Goal: Task Accomplishment & Management: Manage account settings

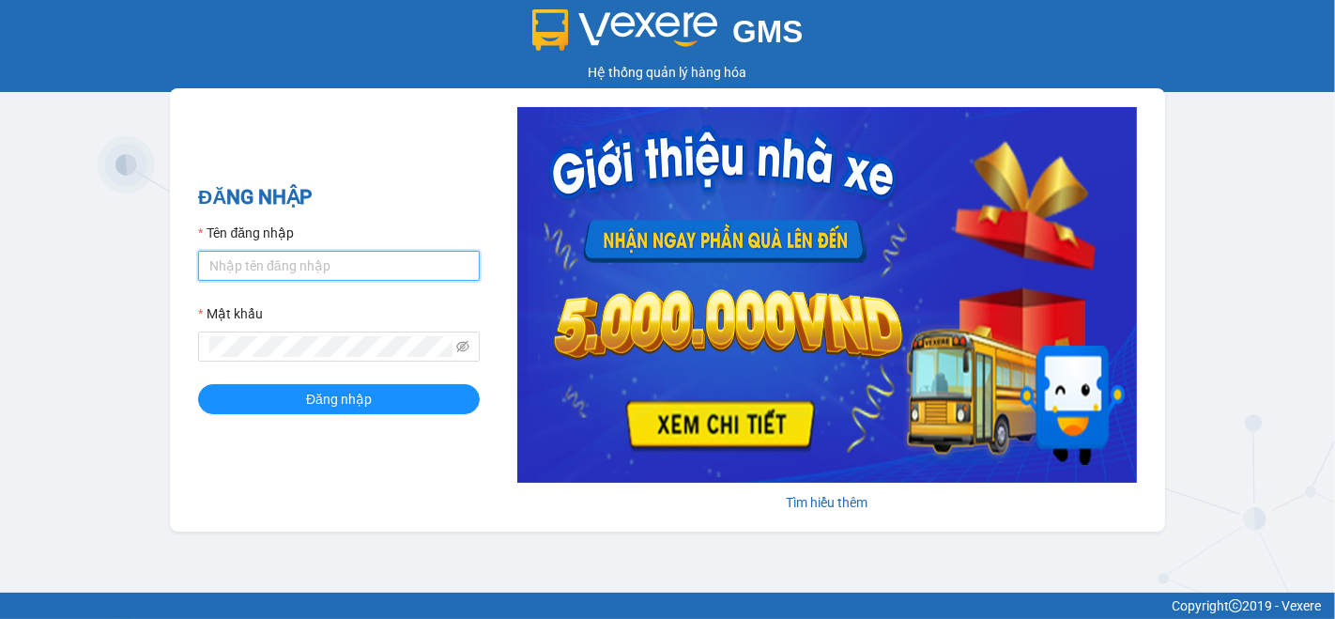
click at [359, 283] on form "Tên đăng nhập Mật khẩu Đăng nhập" at bounding box center [339, 319] width 282 height 192
type input "nho.nhuquynh"
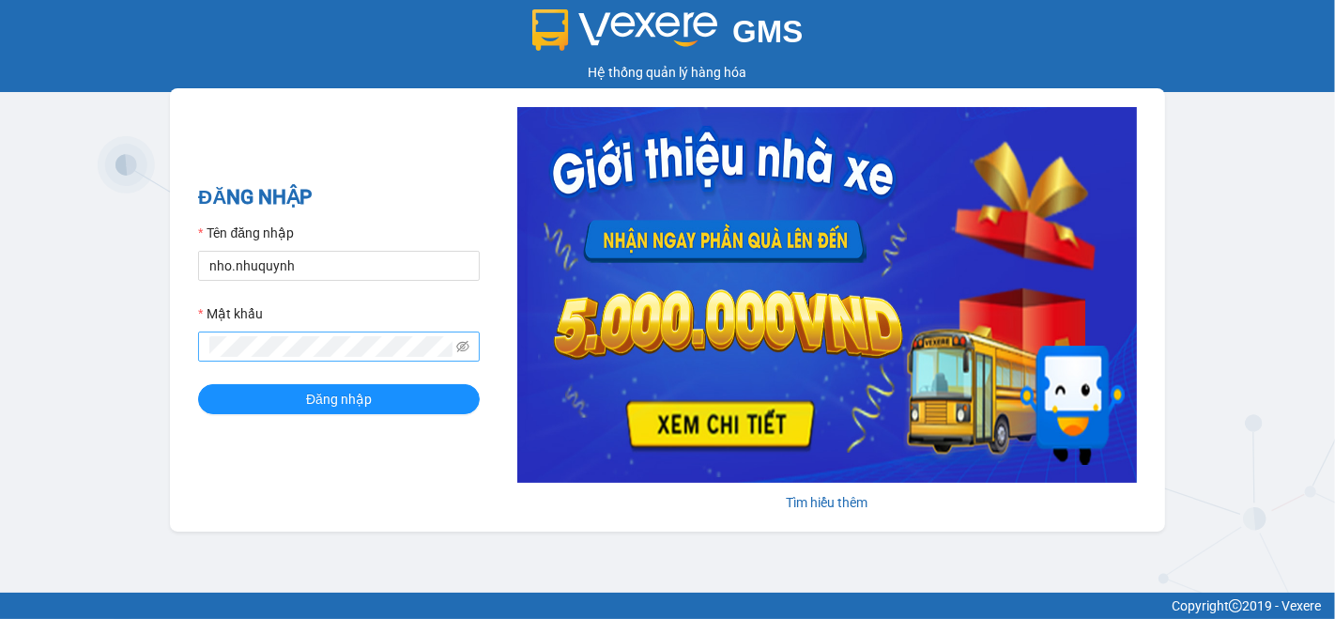
click at [330, 358] on span at bounding box center [339, 346] width 282 height 30
click at [198, 384] on button "Đăng nhập" at bounding box center [339, 399] width 282 height 30
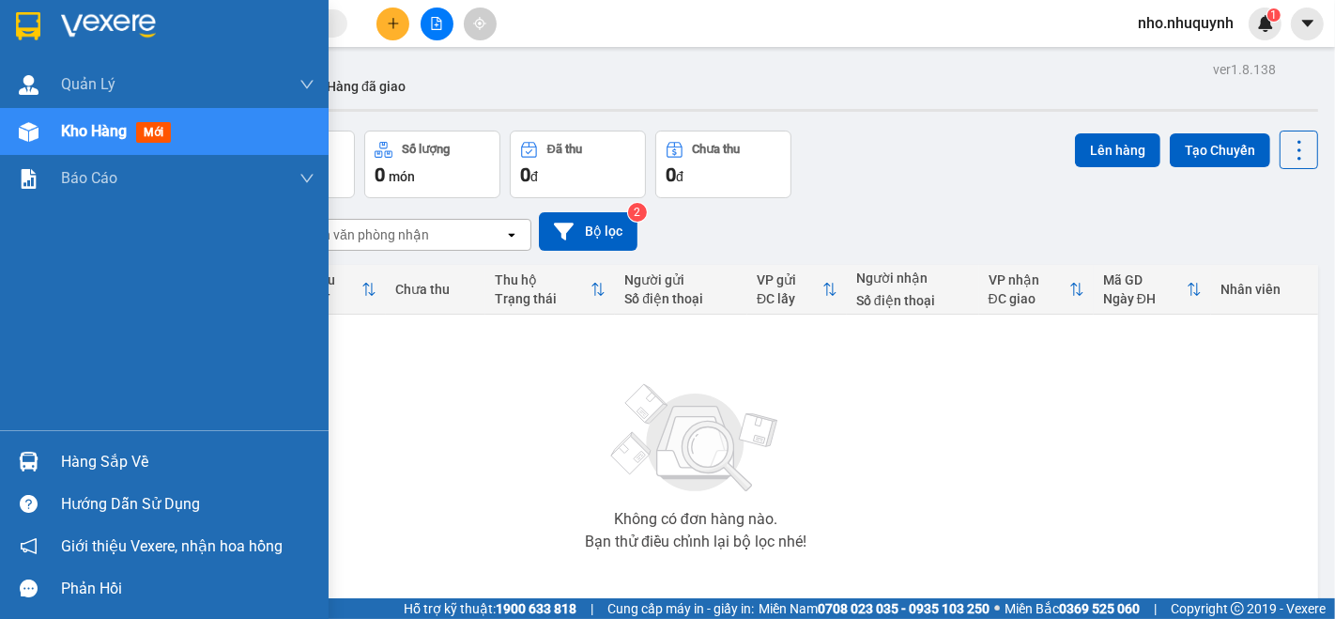
drag, startPoint x: 75, startPoint y: 457, endPoint x: 103, endPoint y: 453, distance: 28.6
click at [90, 458] on div "Hàng sắp về" at bounding box center [187, 462] width 253 height 28
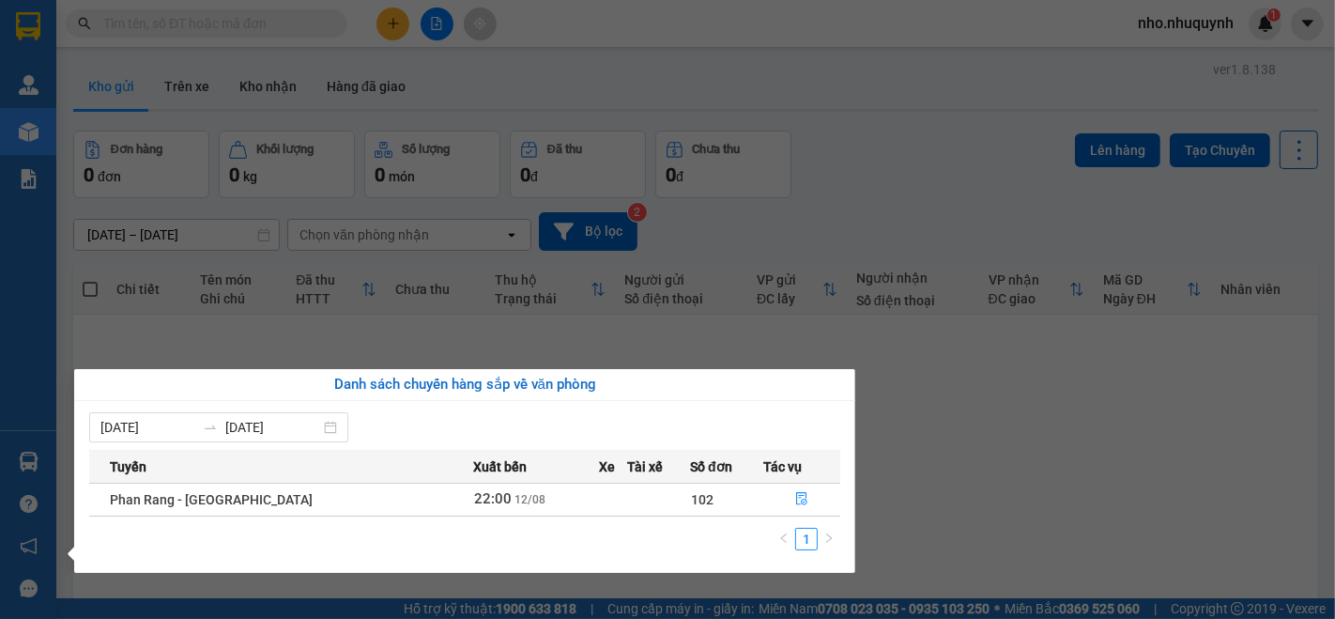
click at [697, 497] on td "102" at bounding box center [726, 499] width 73 height 33
click at [795, 500] on icon "file-done" at bounding box center [801, 498] width 13 height 13
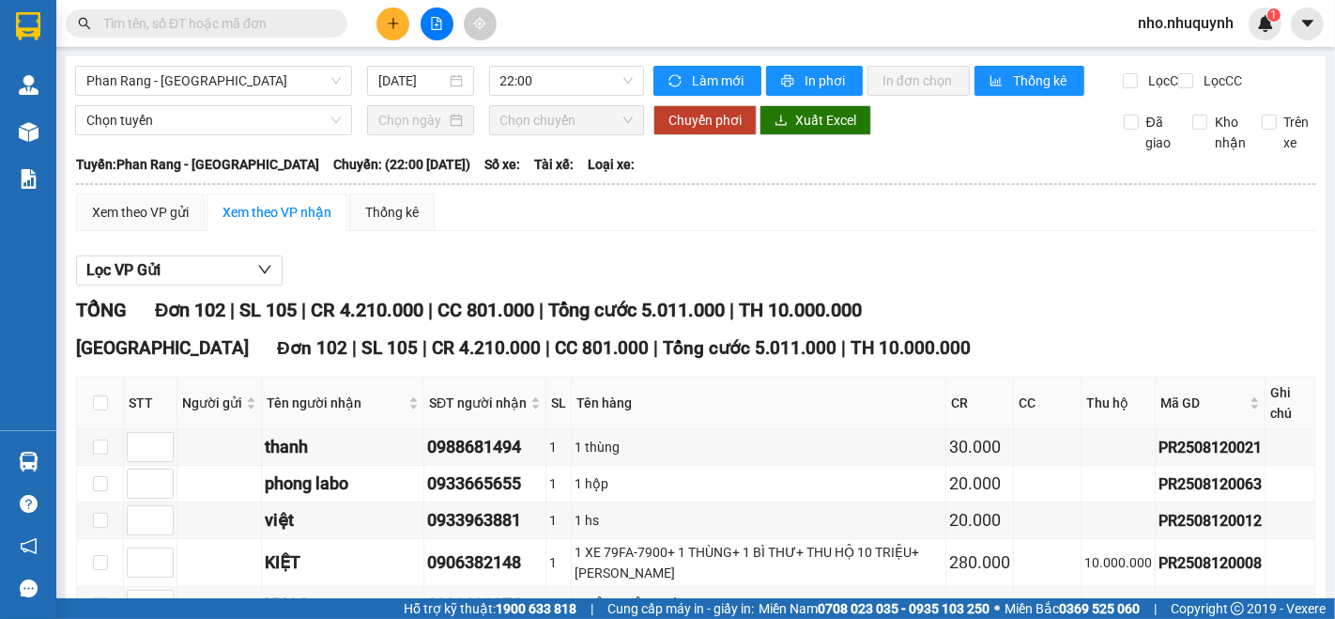
click at [107, 419] on th at bounding box center [100, 403] width 47 height 52
drag, startPoint x: 101, startPoint y: 422, endPoint x: 276, endPoint y: 438, distance: 175.4
click at [106, 410] on input "checkbox" at bounding box center [100, 402] width 15 height 15
checkbox input "true"
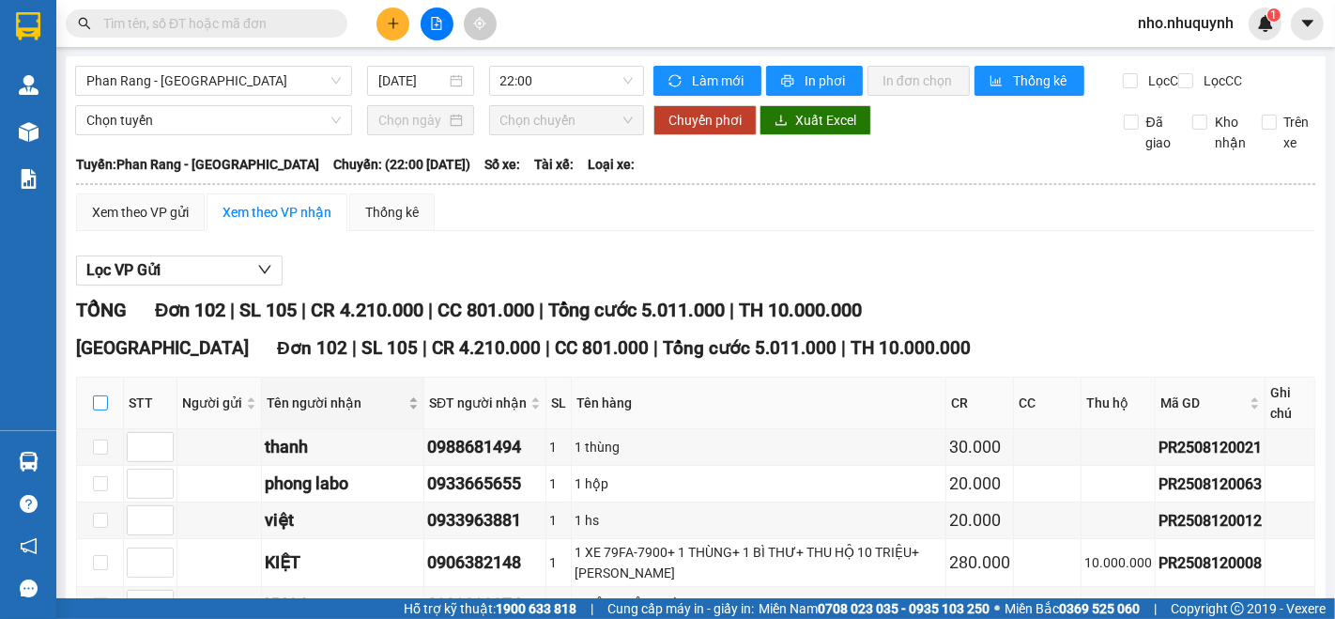
checkbox input "true"
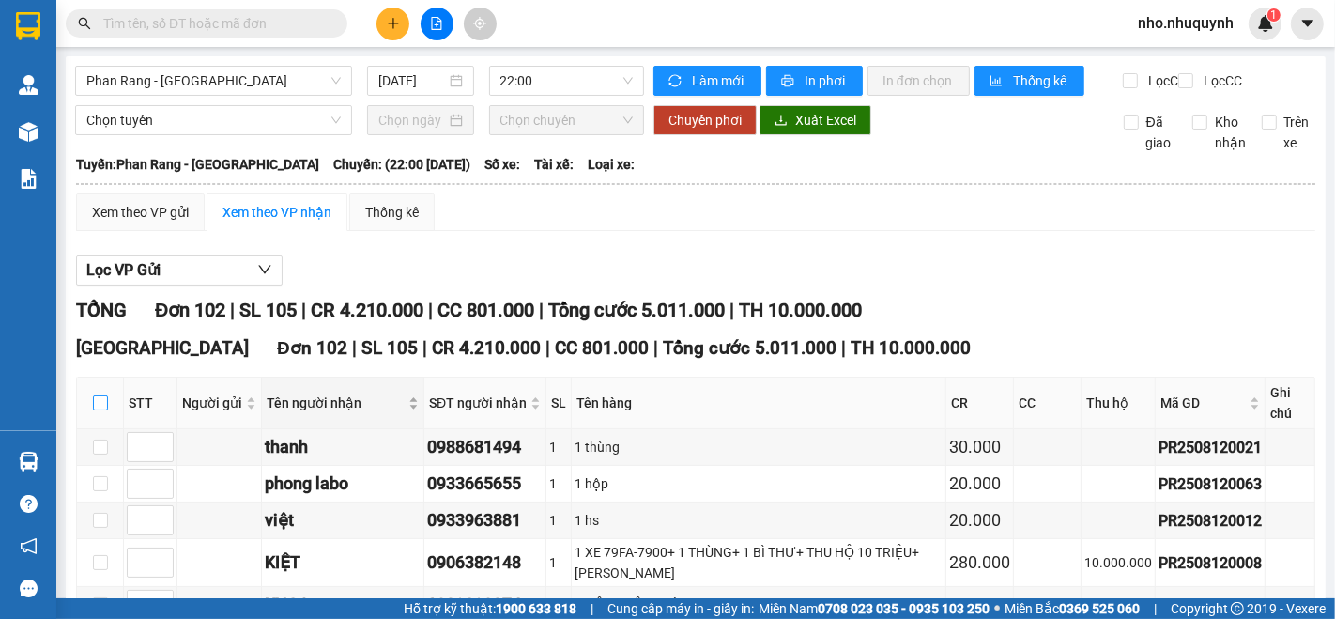
checkbox input "true"
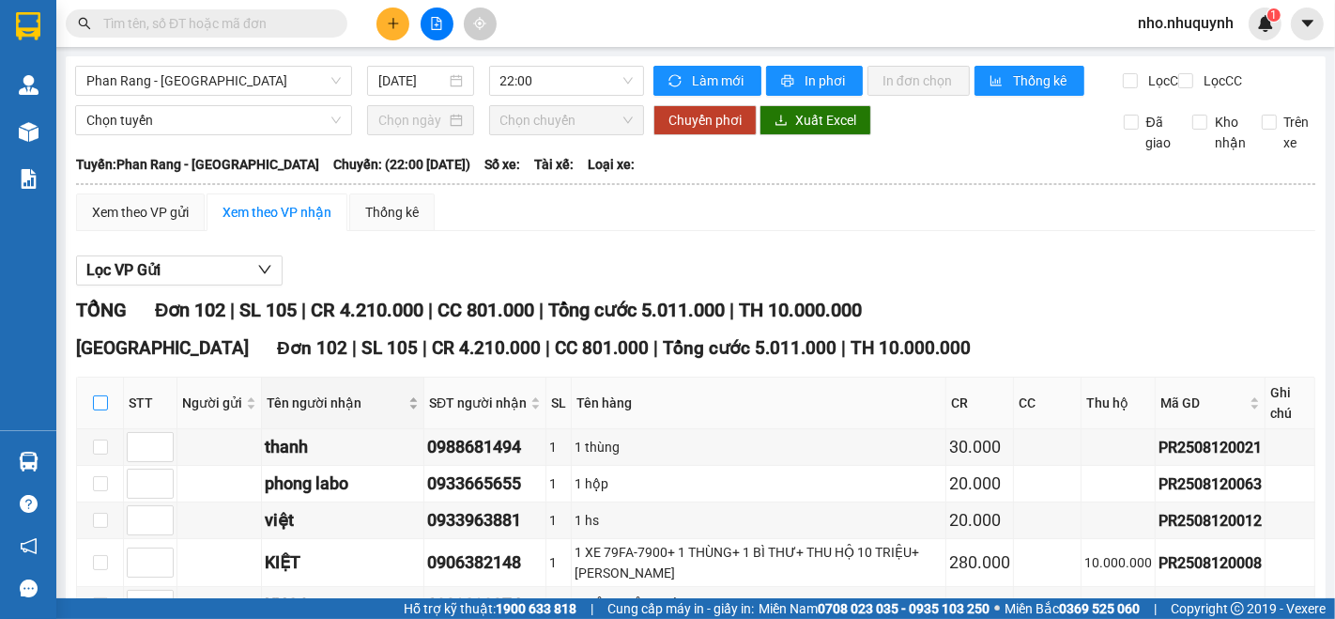
checkbox input "true"
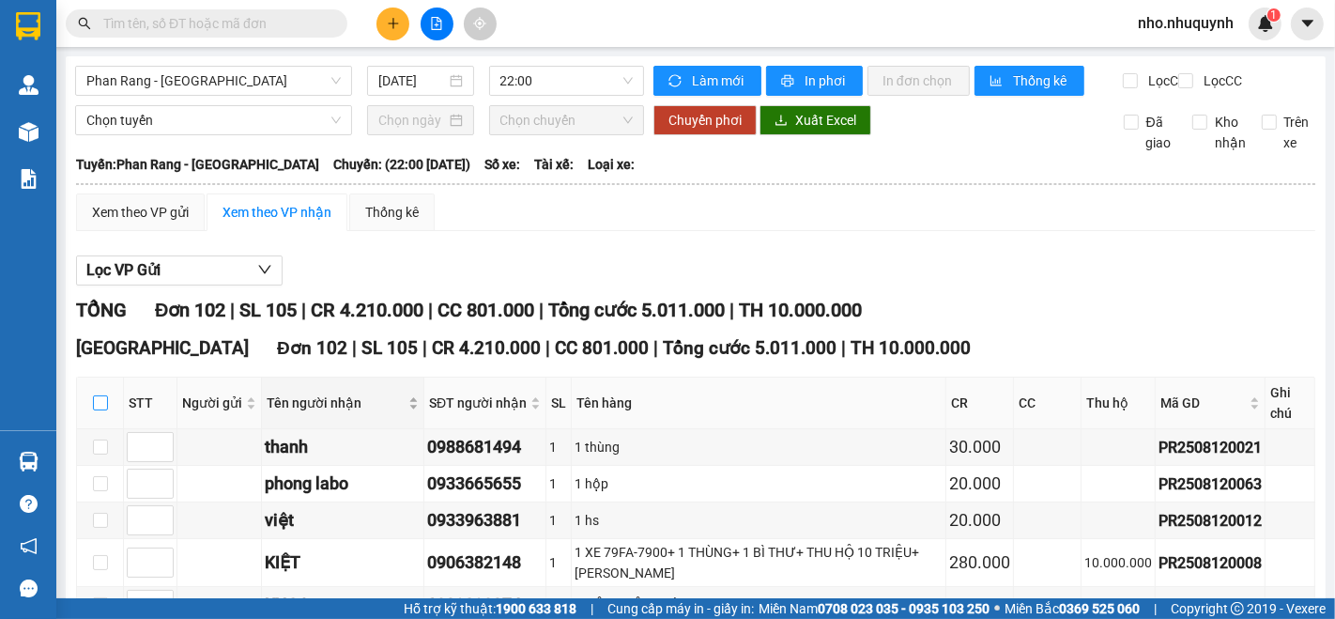
checkbox input "true"
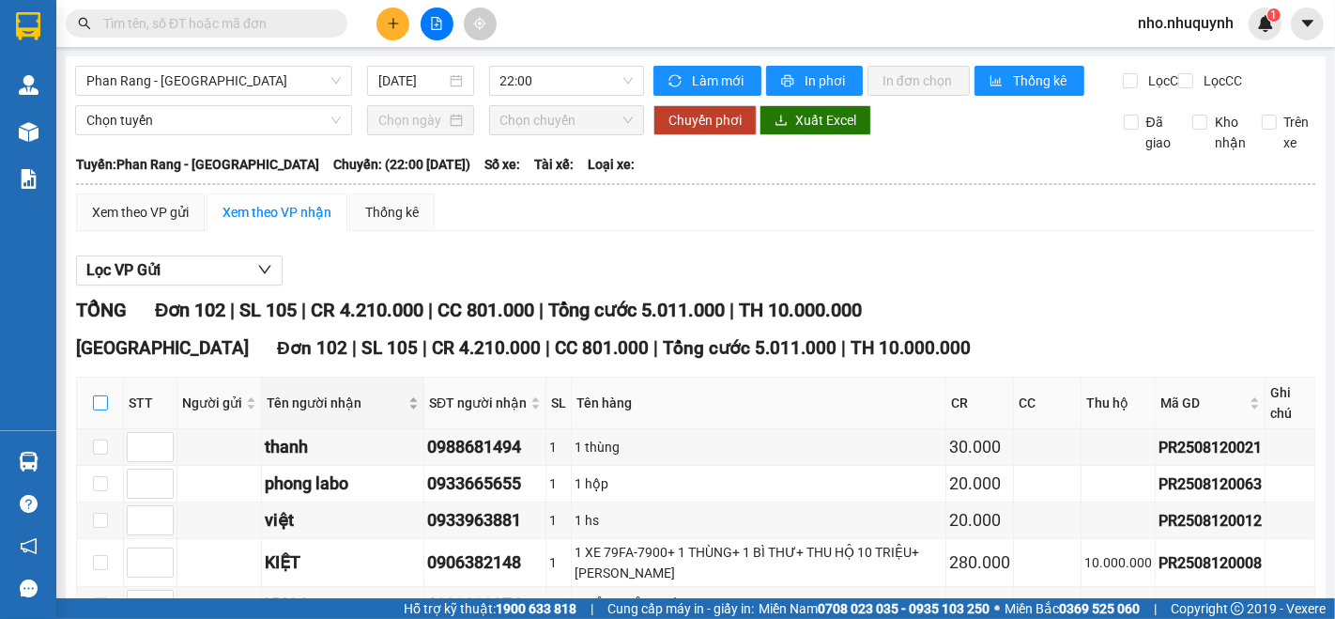
checkbox input "true"
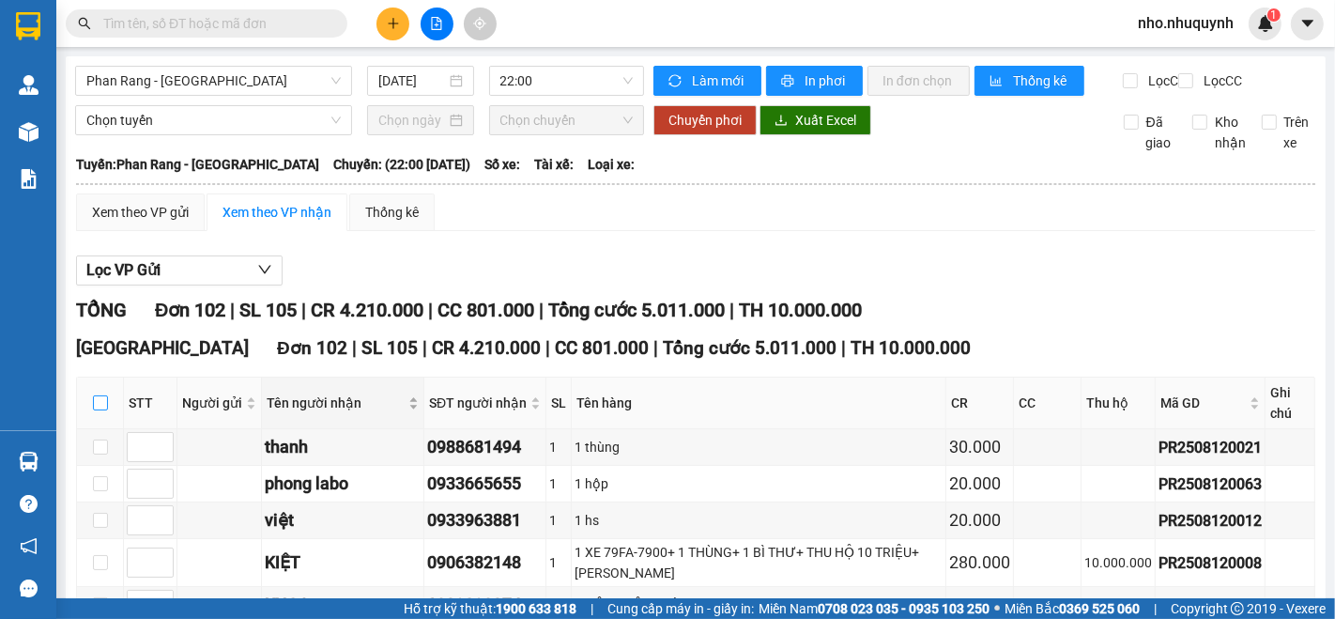
checkbox input "true"
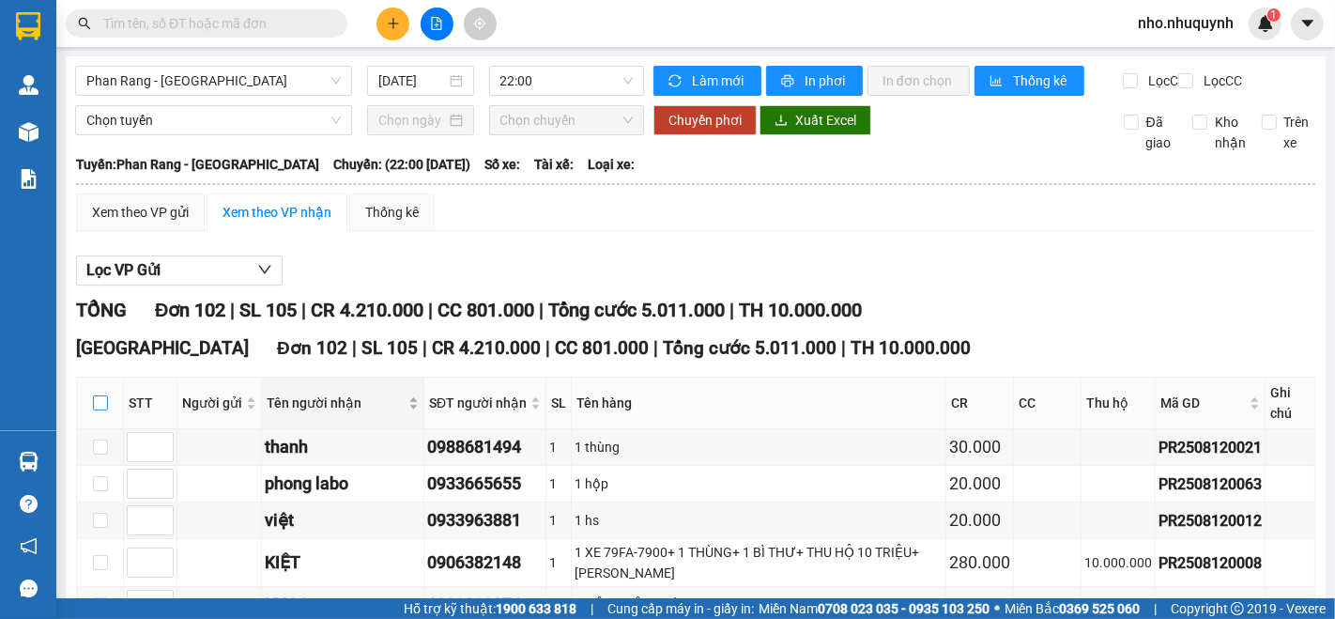
checkbox input "true"
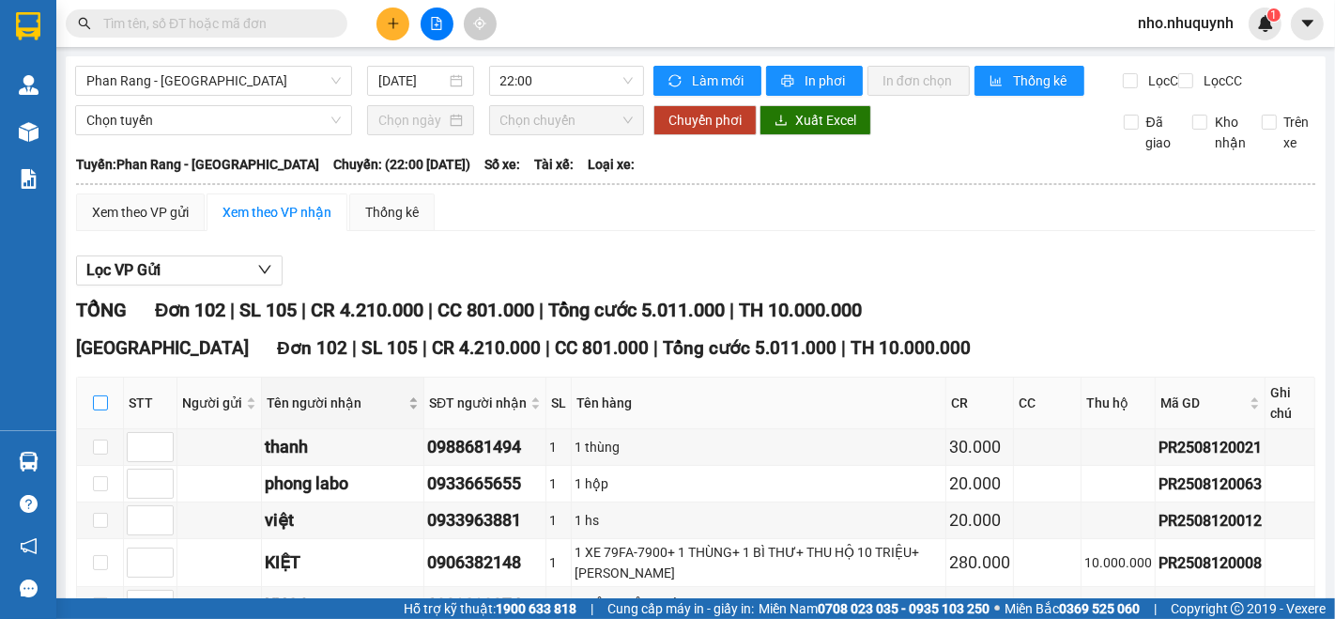
checkbox input "true"
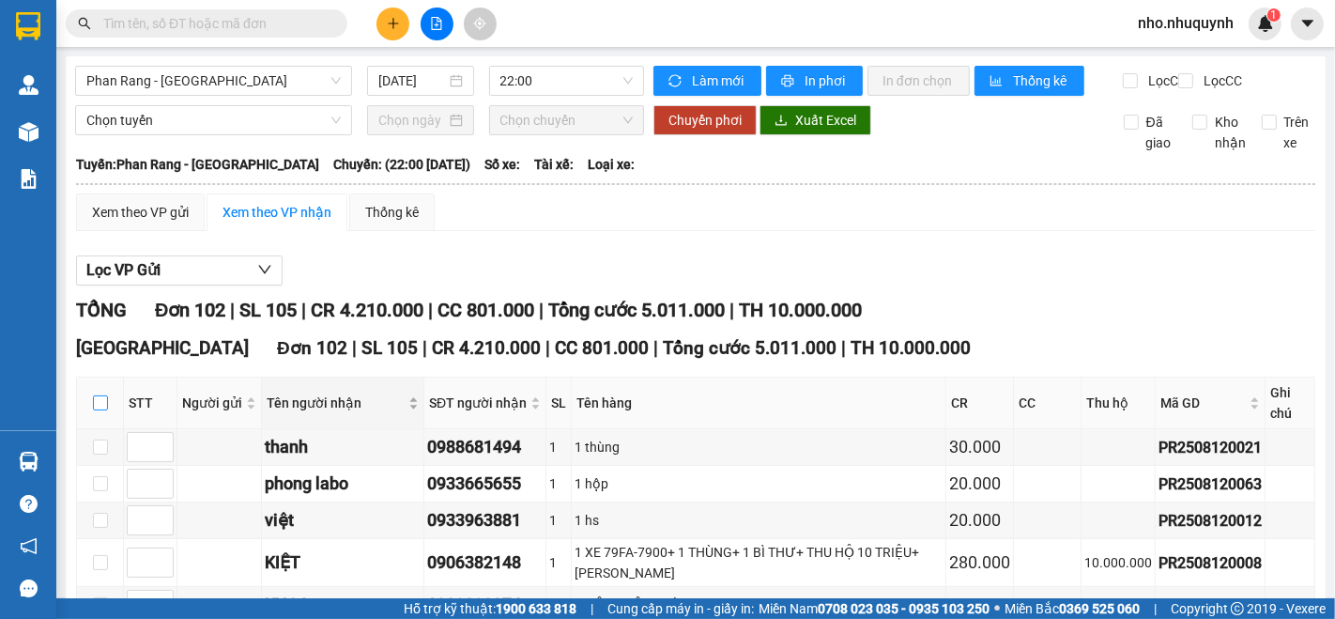
checkbox input "true"
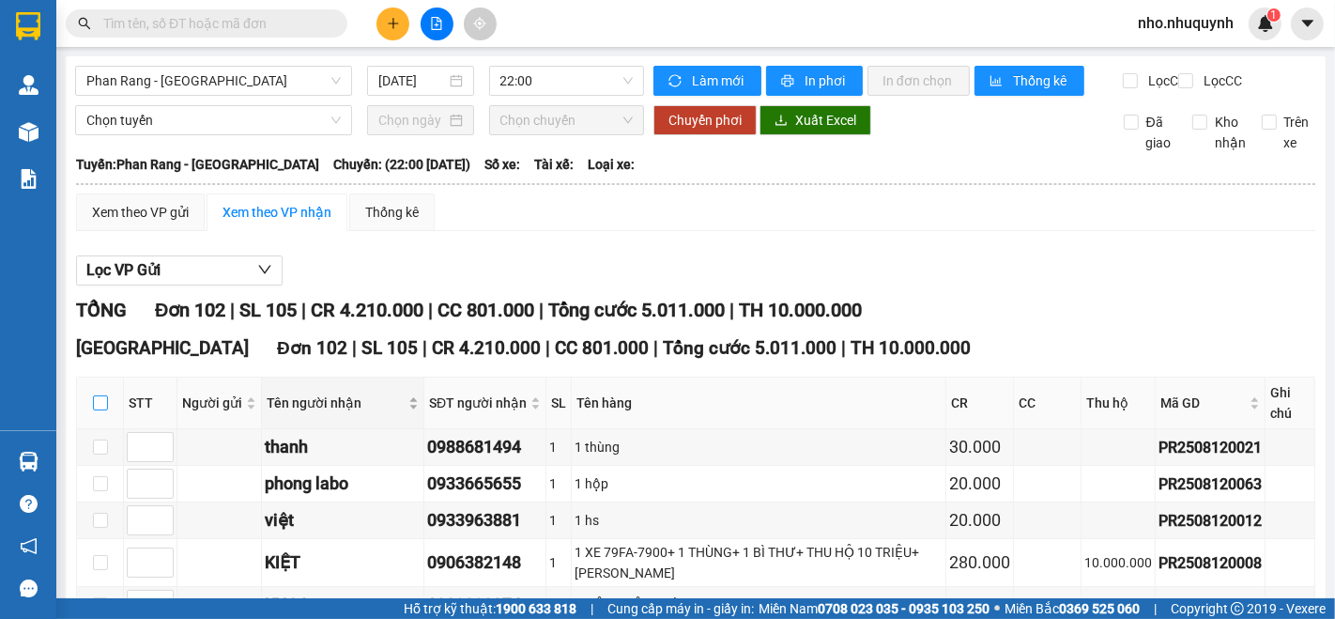
checkbox input "true"
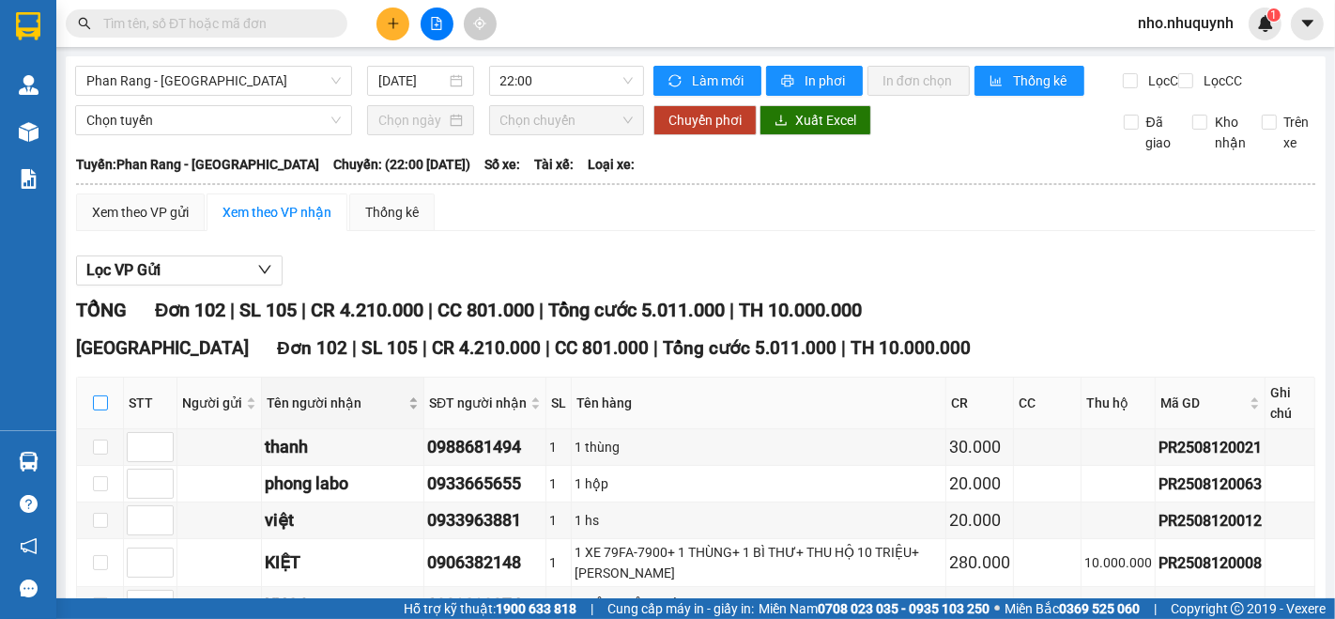
checkbox input "true"
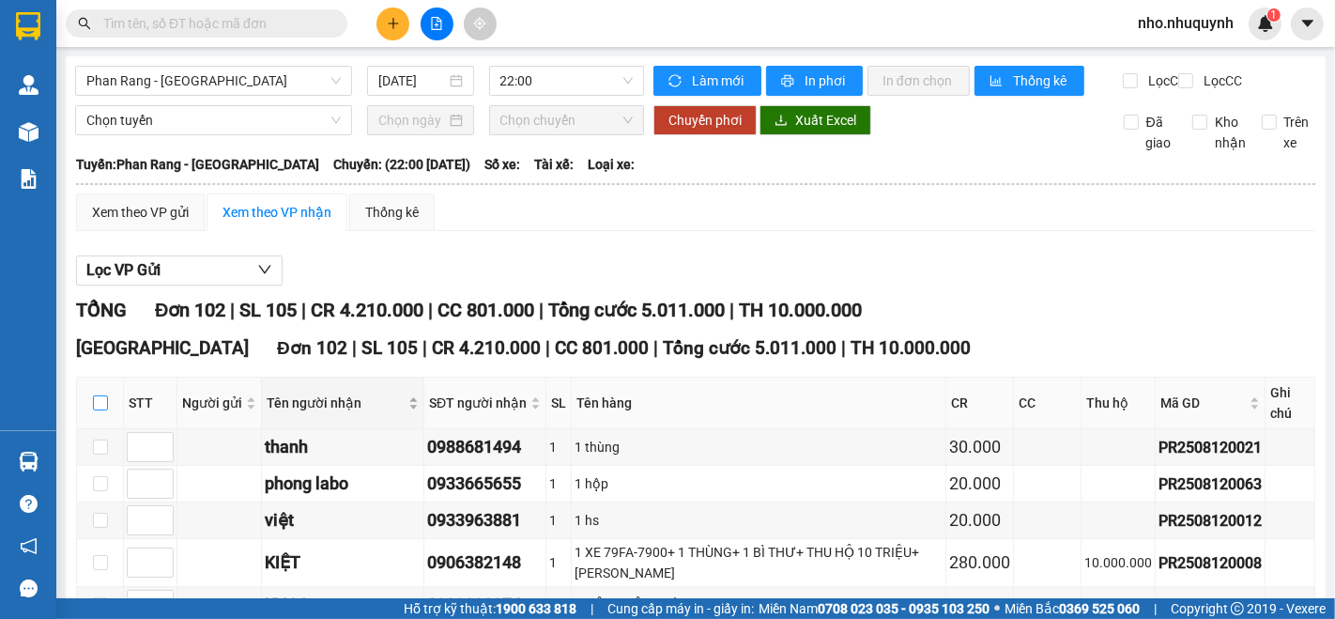
checkbox input "true"
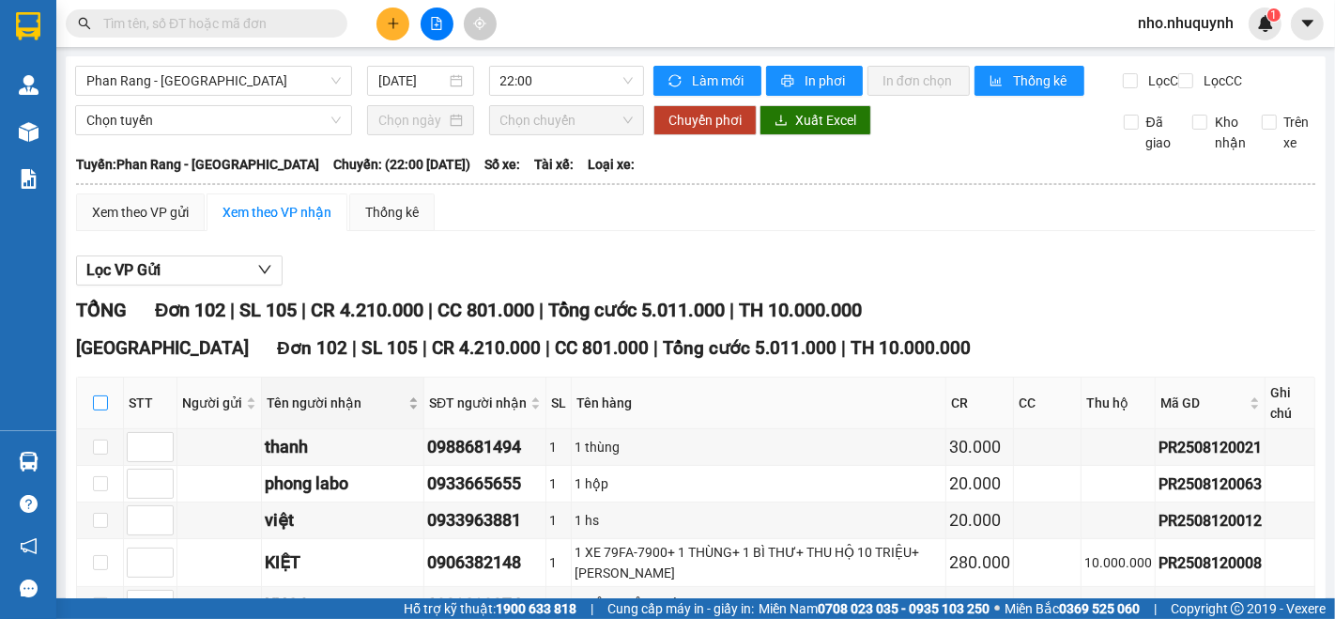
checkbox input "true"
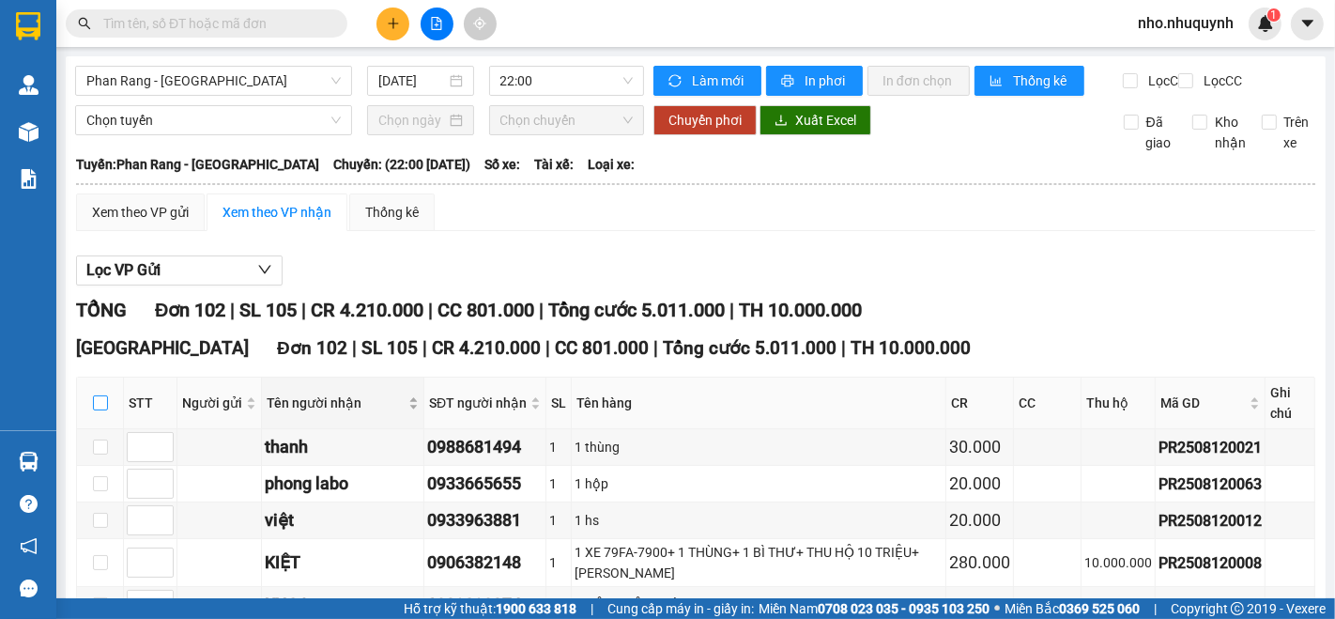
checkbox input "true"
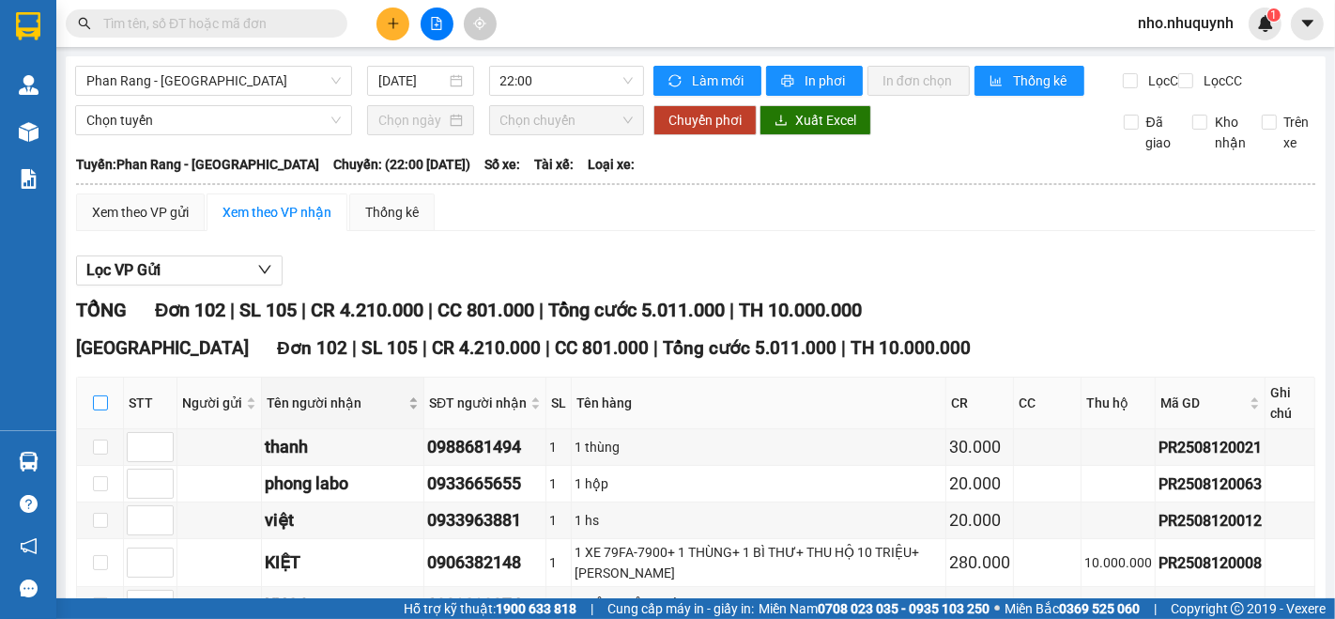
checkbox input "true"
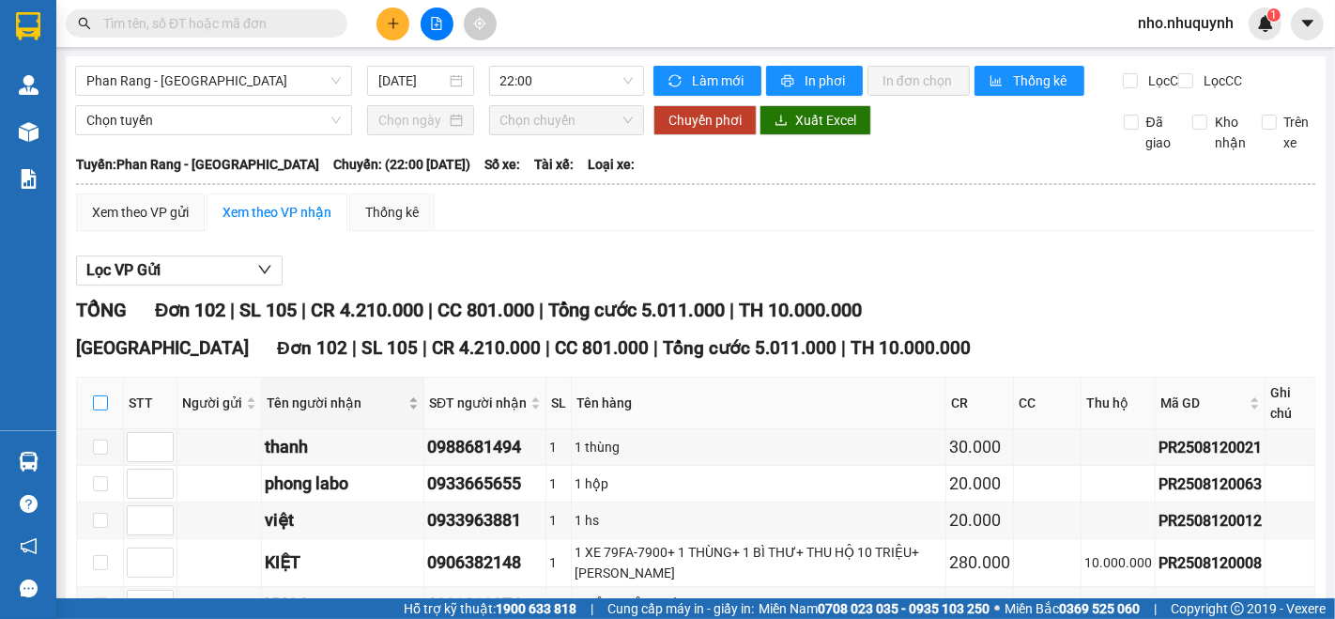
checkbox input "true"
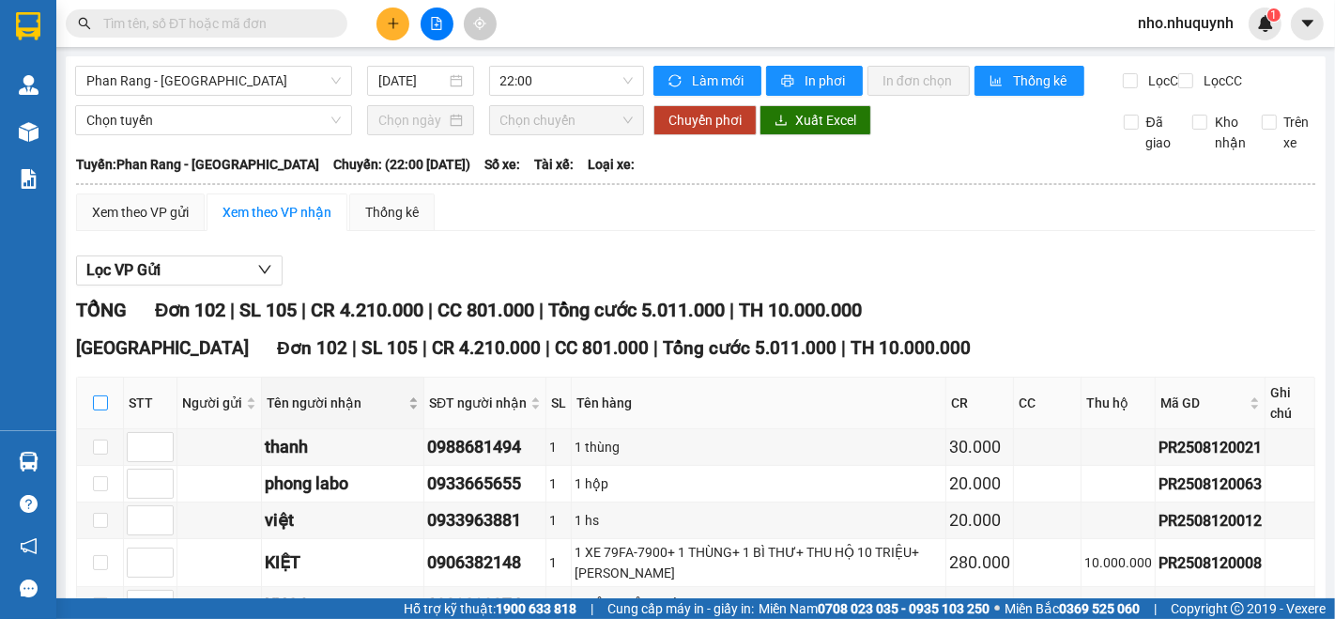
checkbox input "true"
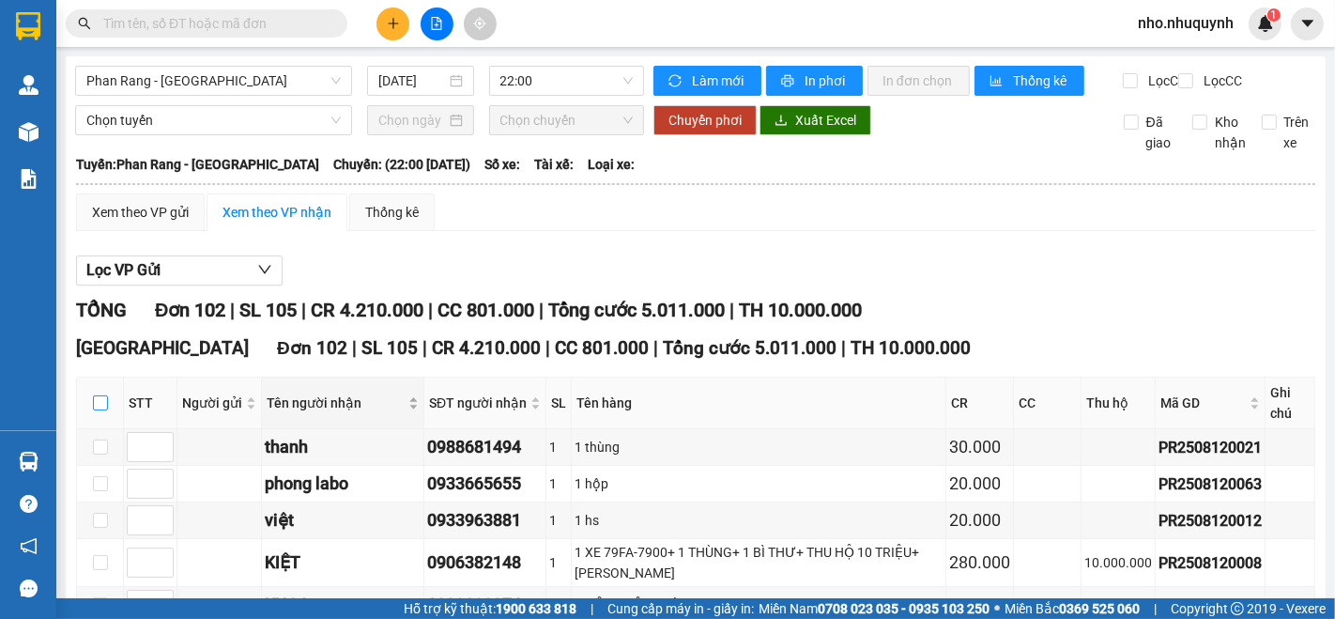
checkbox input "true"
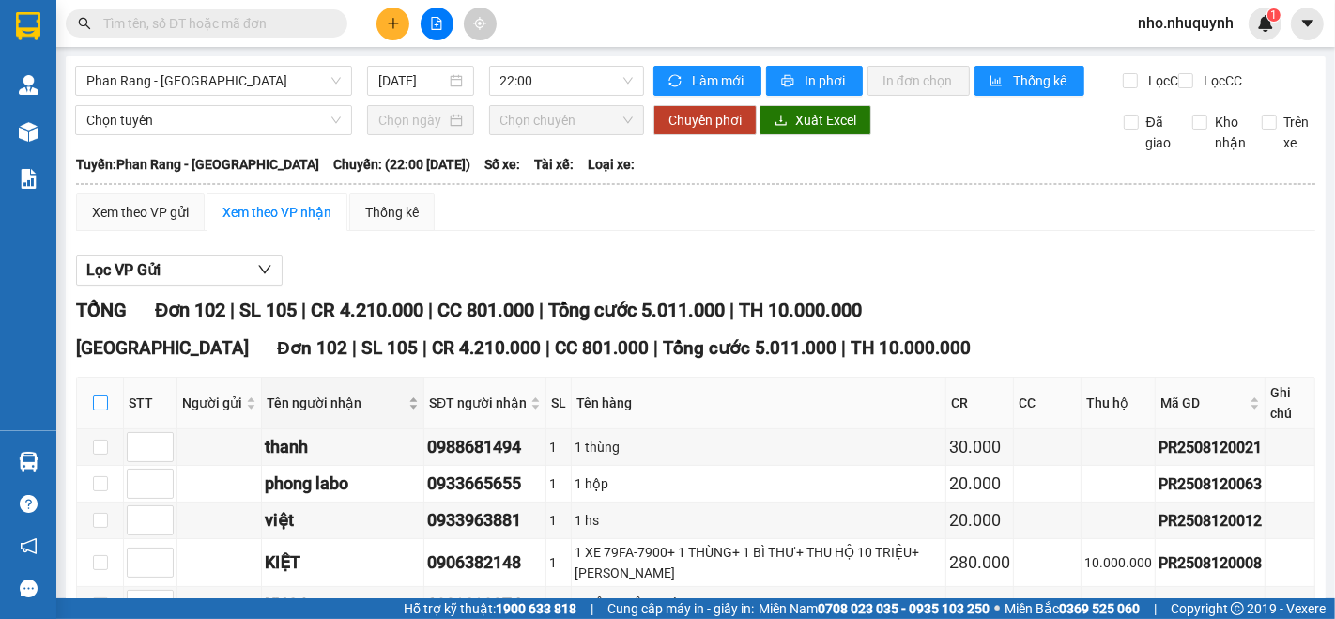
checkbox input "true"
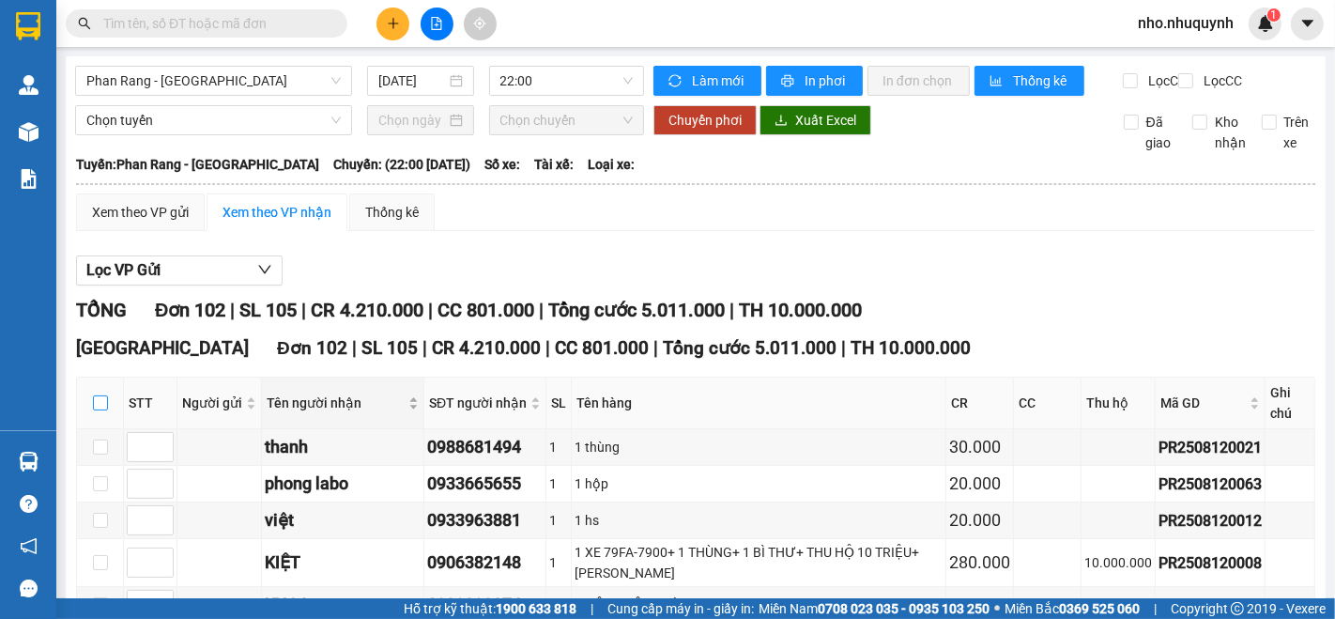
checkbox input "true"
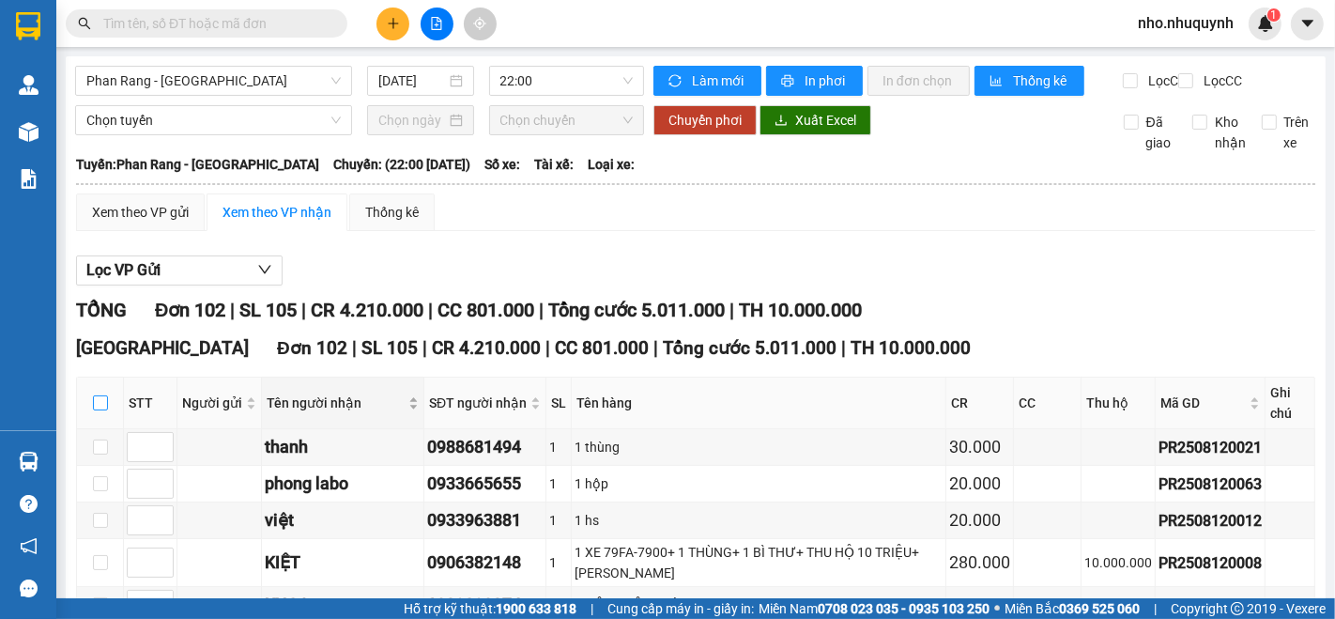
checkbox input "true"
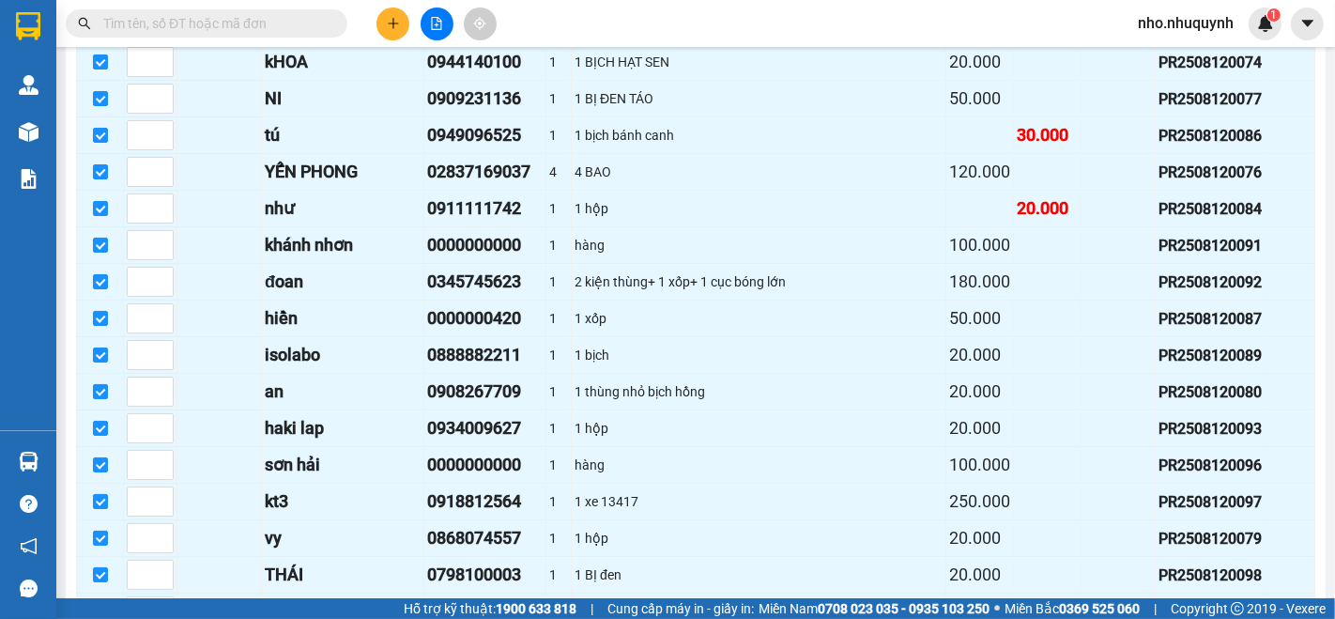
scroll to position [3613, 0]
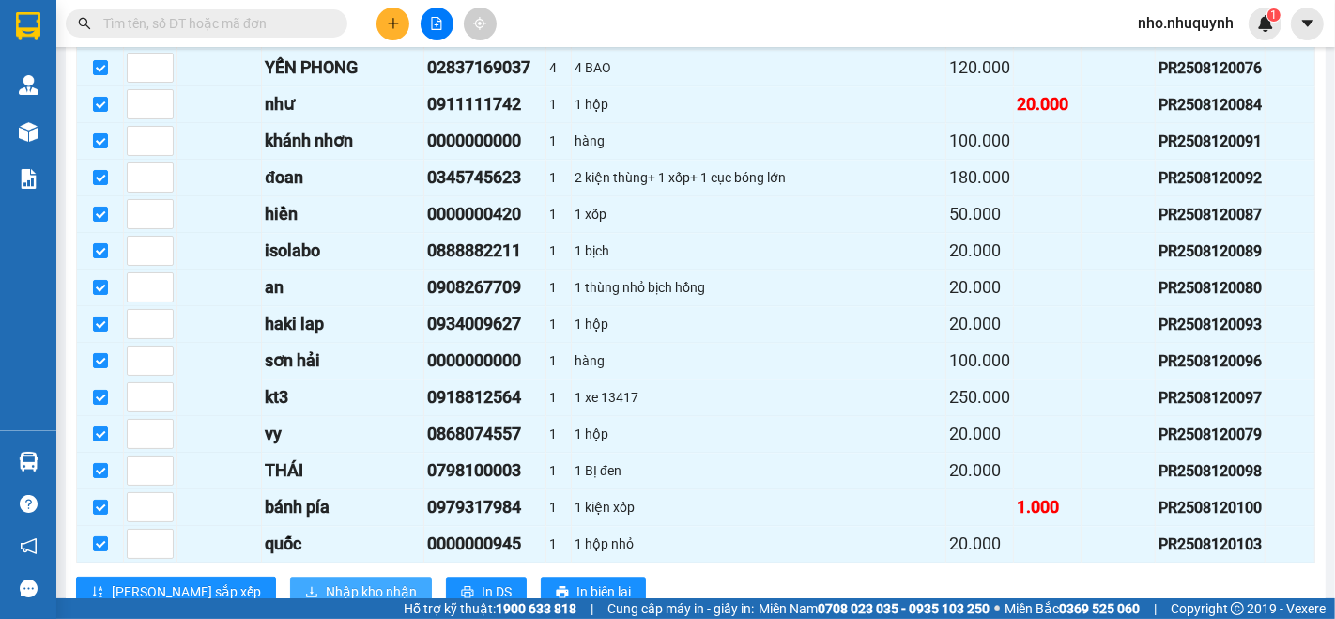
click at [326, 581] on span "Nhập kho nhận" at bounding box center [371, 591] width 91 height 21
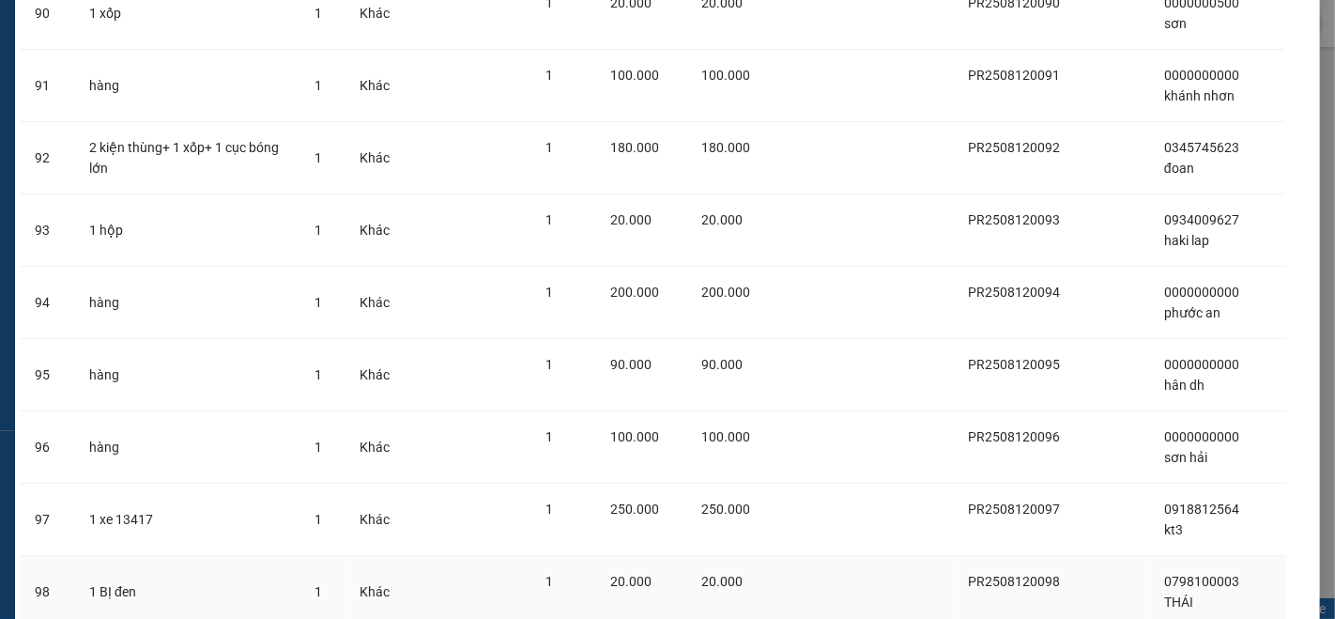
scroll to position [7065, 0]
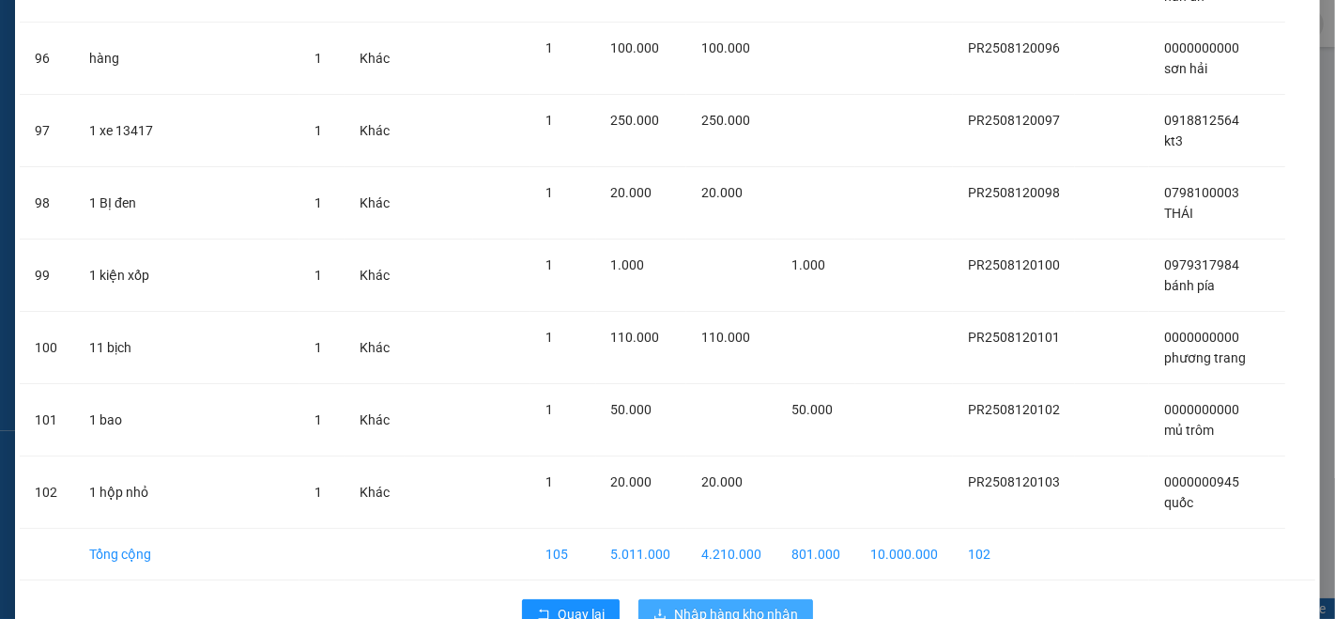
drag, startPoint x: 689, startPoint y: 564, endPoint x: 674, endPoint y: 571, distance: 16.4
click at [689, 604] on span "Nhập hàng kho nhận" at bounding box center [736, 614] width 124 height 21
